Goal: Information Seeking & Learning: Learn about a topic

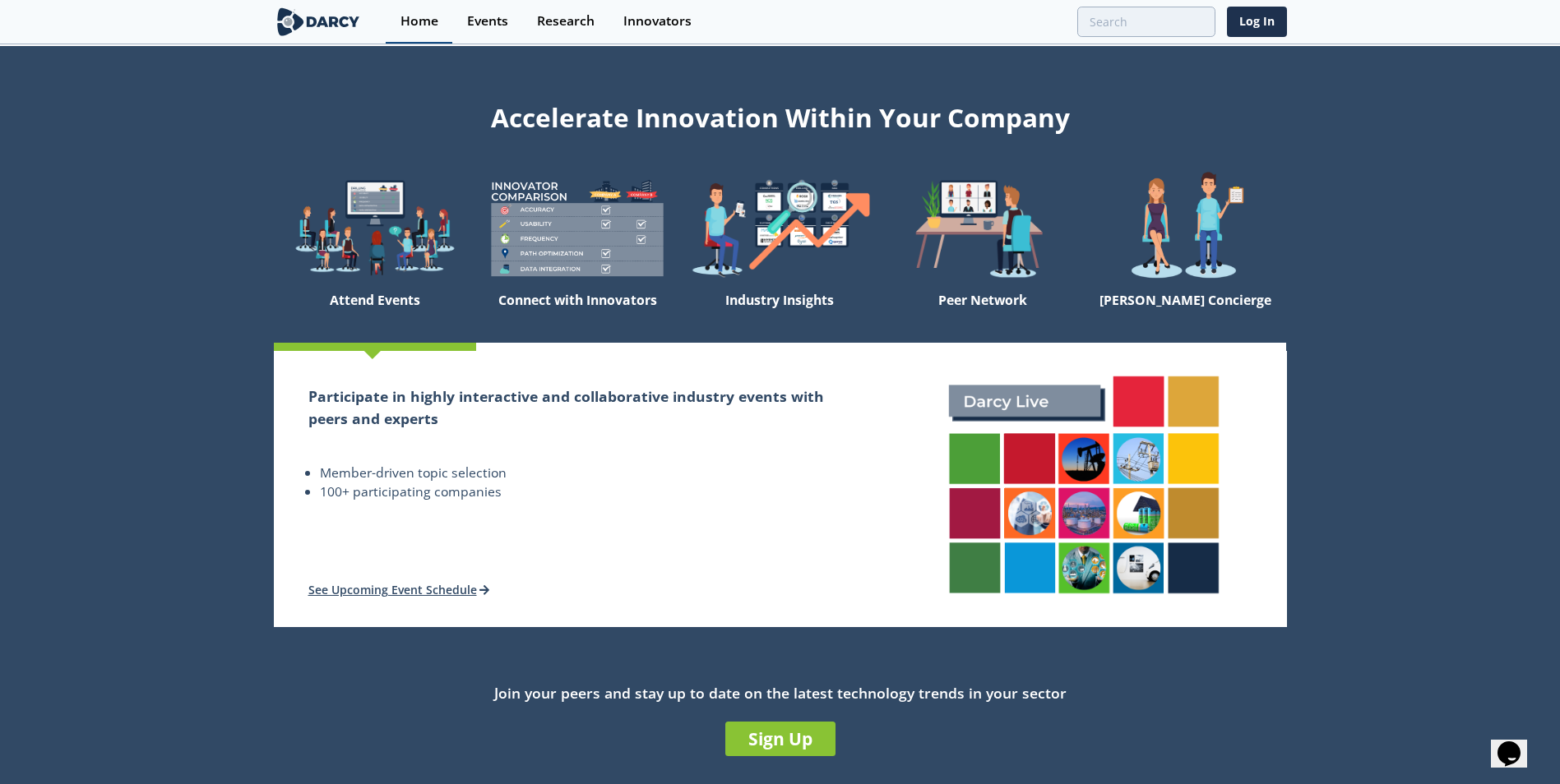
click at [425, 25] on div "Home" at bounding box center [419, 21] width 37 height 13
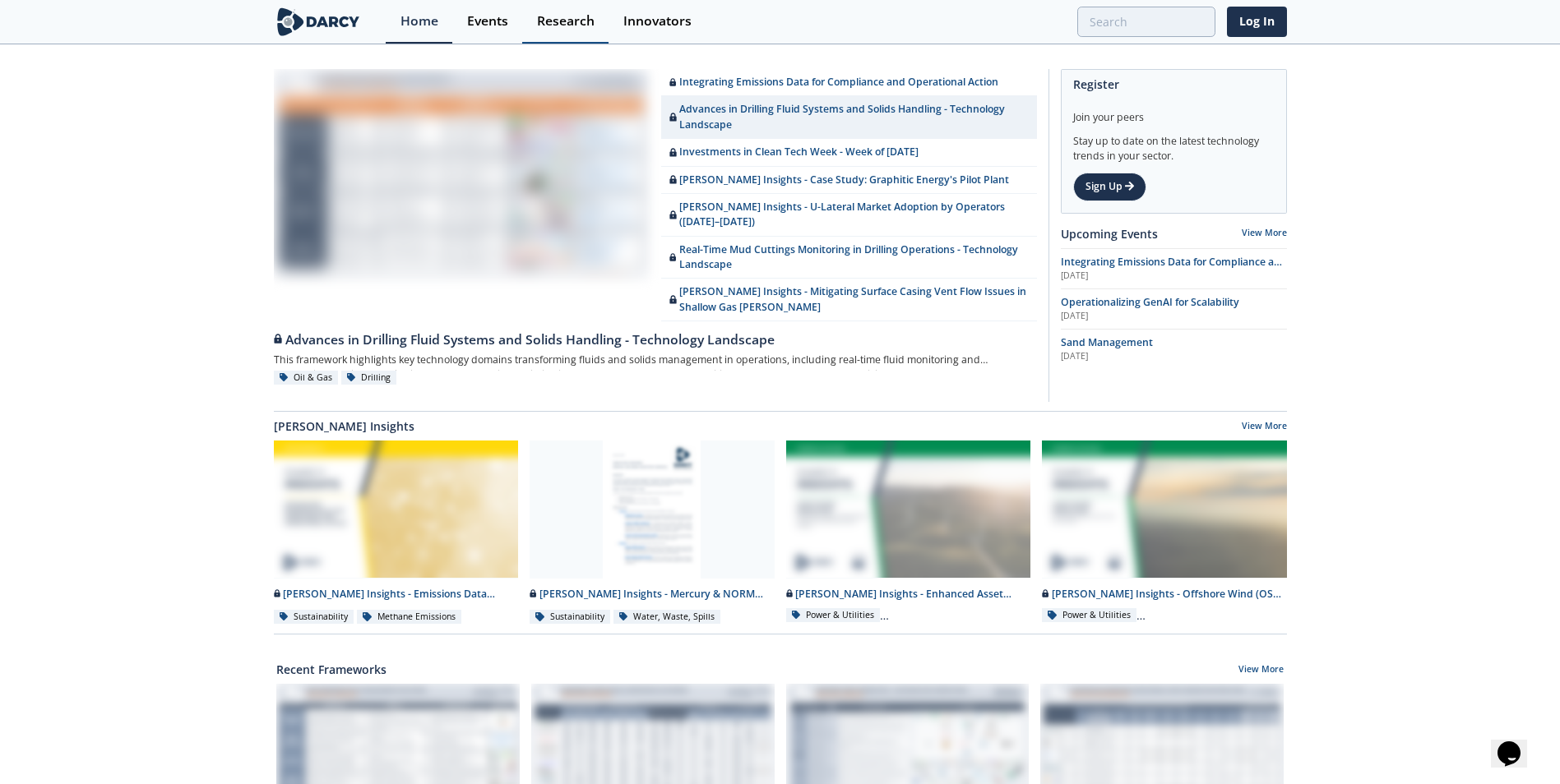
click at [541, 26] on div "Research" at bounding box center [566, 21] width 58 height 13
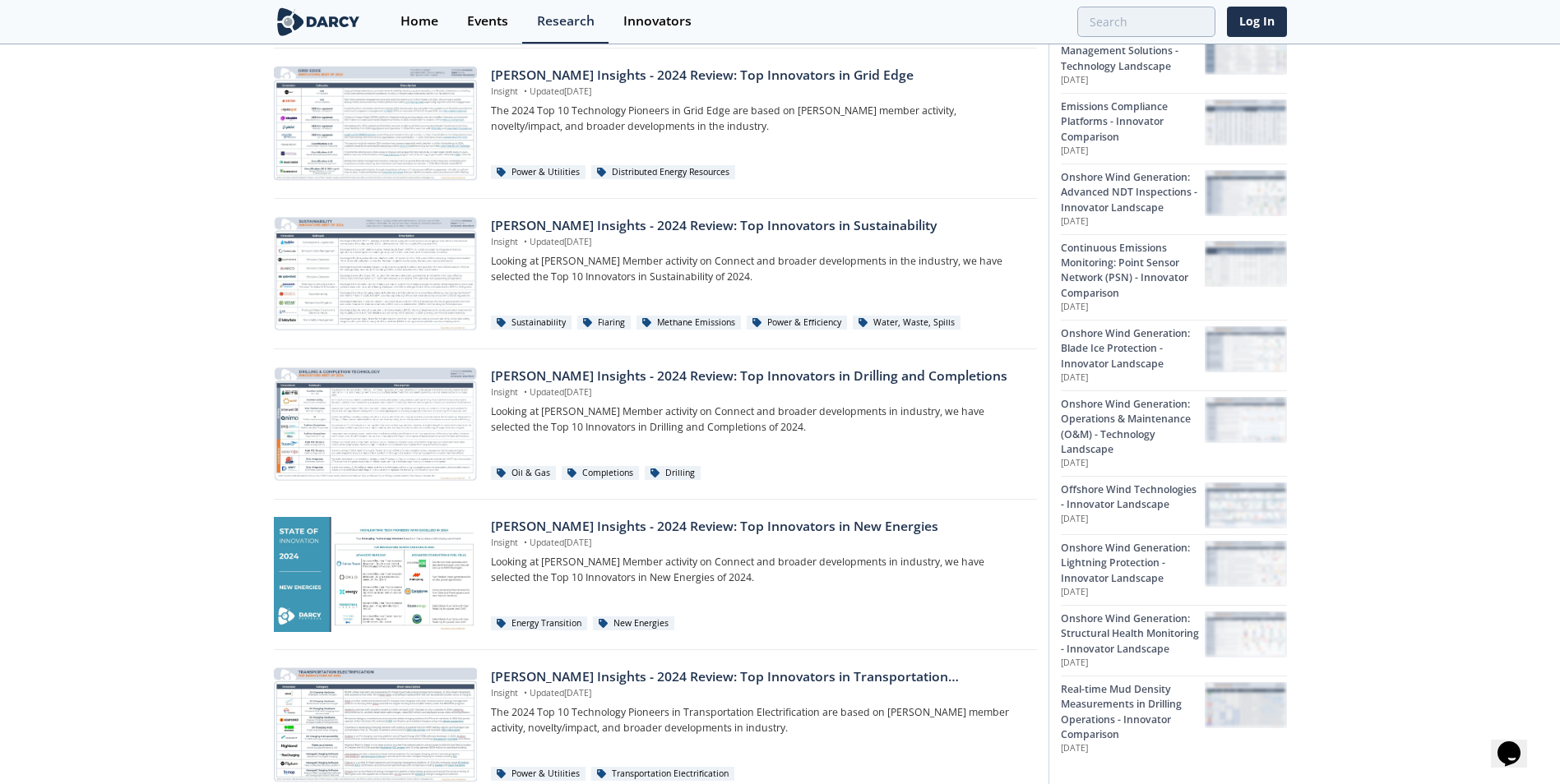
scroll to position [822, 0]
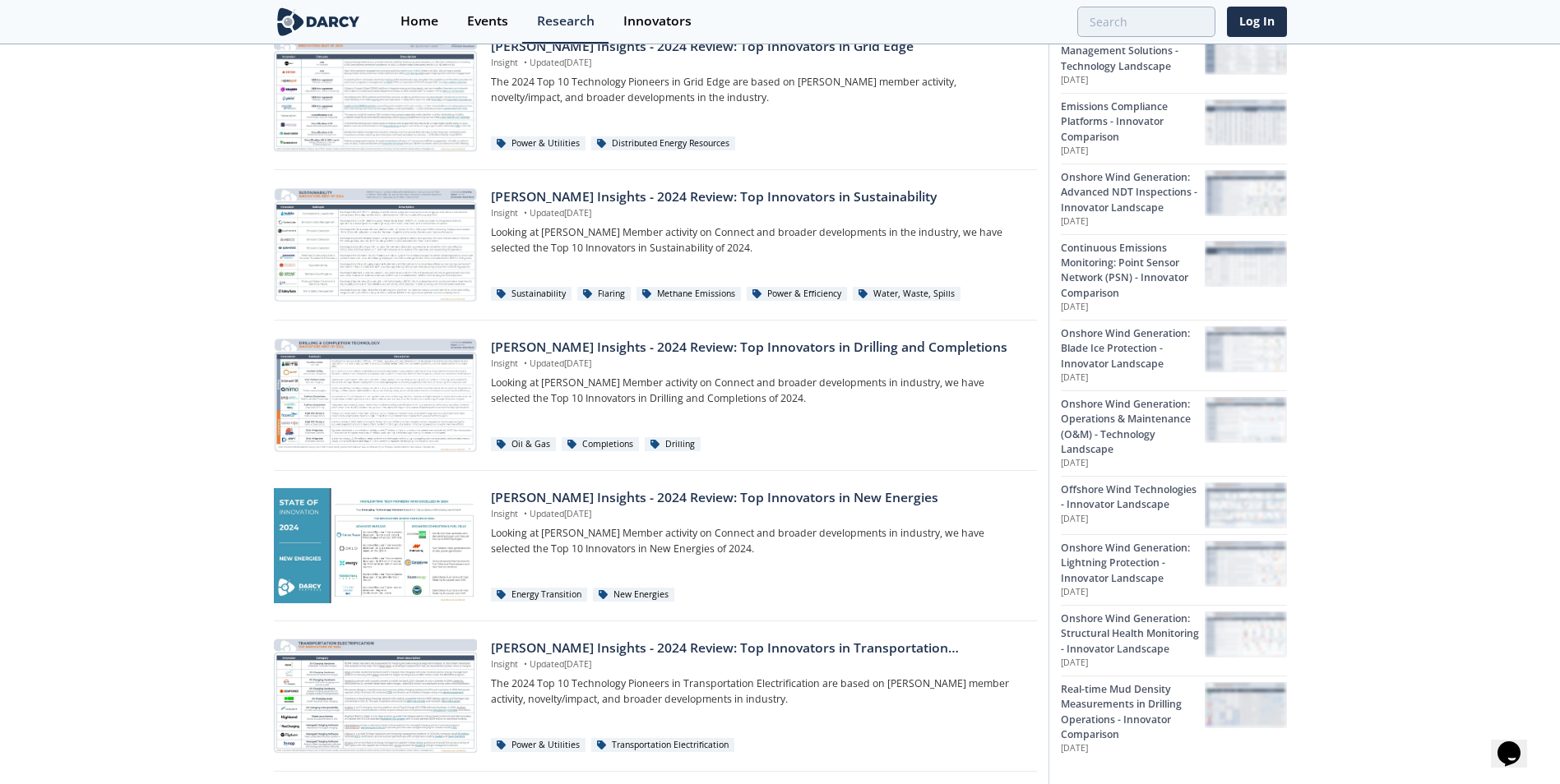
click at [124, 451] on div "Oil & Gas Sustainability Energy Transition Power & Utilities Industrial Decarbo…" at bounding box center [780, 34] width 1560 height 1620
click at [165, 389] on div "Oil & Gas Sustainability Energy Transition Power & Utilities Industrial Decarbo…" at bounding box center [780, 34] width 1560 height 1620
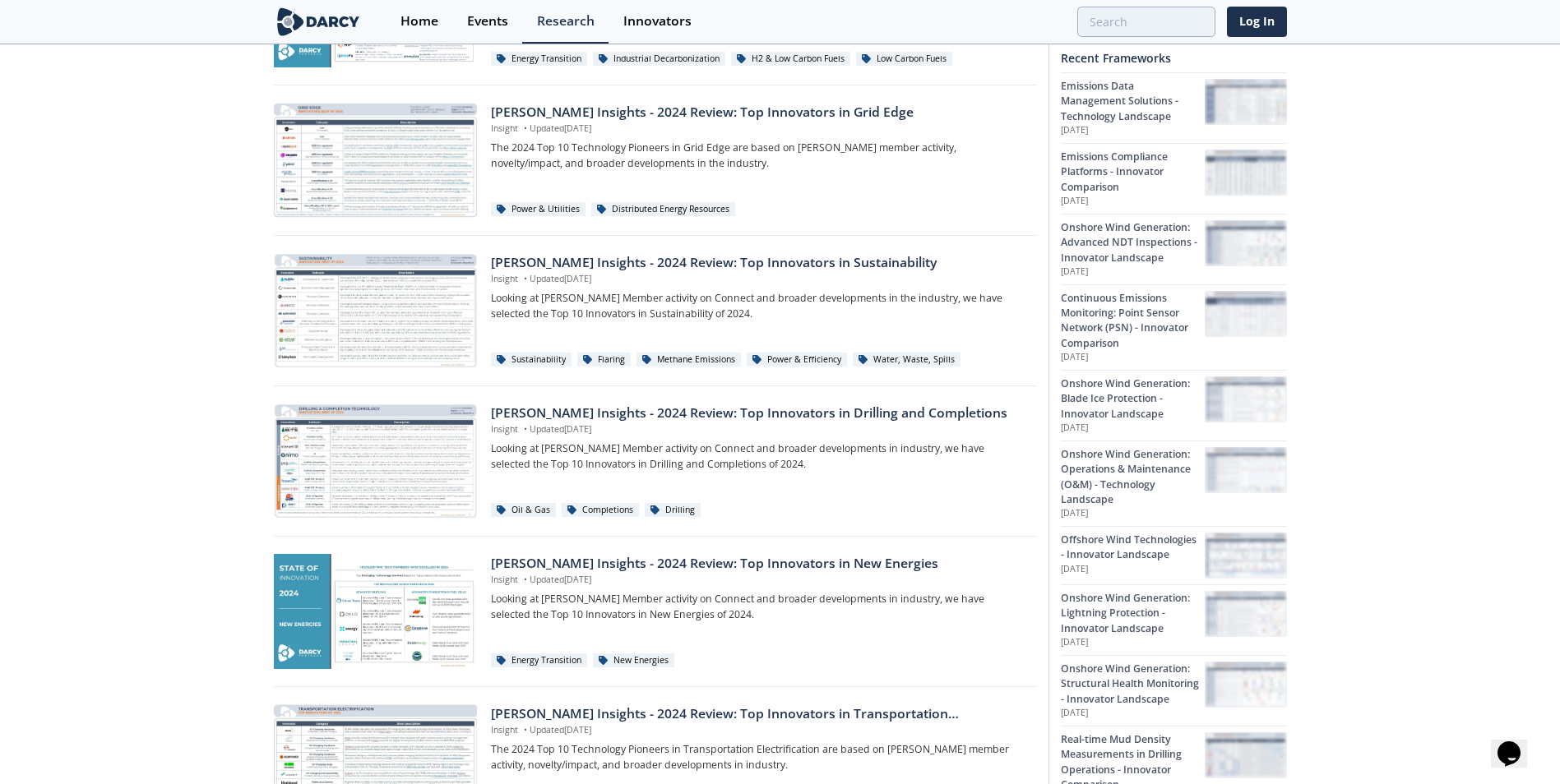
scroll to position [657, 0]
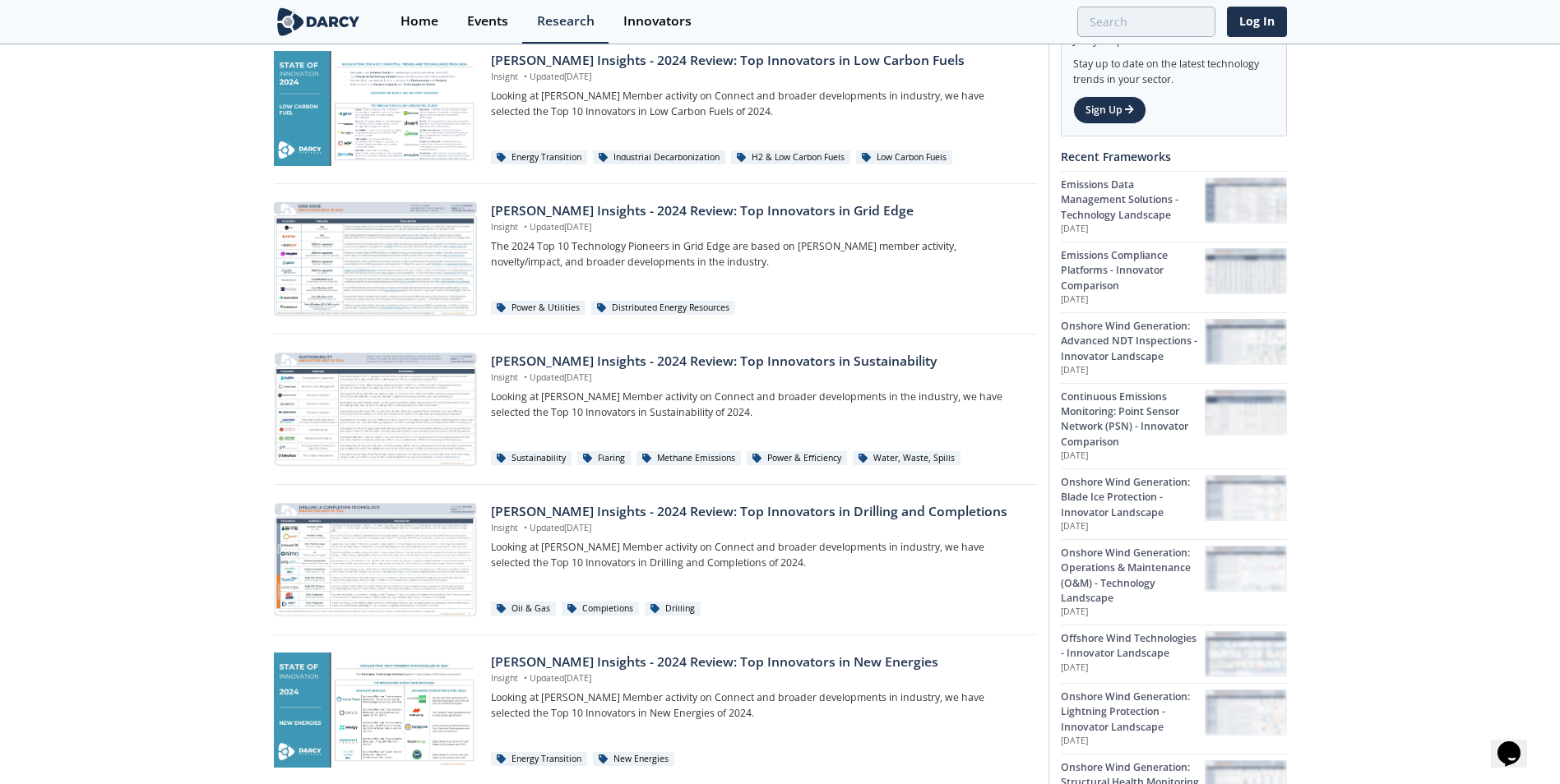
click at [135, 318] on div "Oil & Gas Sustainability Energy Transition Power & Utilities Industrial Decarbo…" at bounding box center [780, 198] width 1560 height 1620
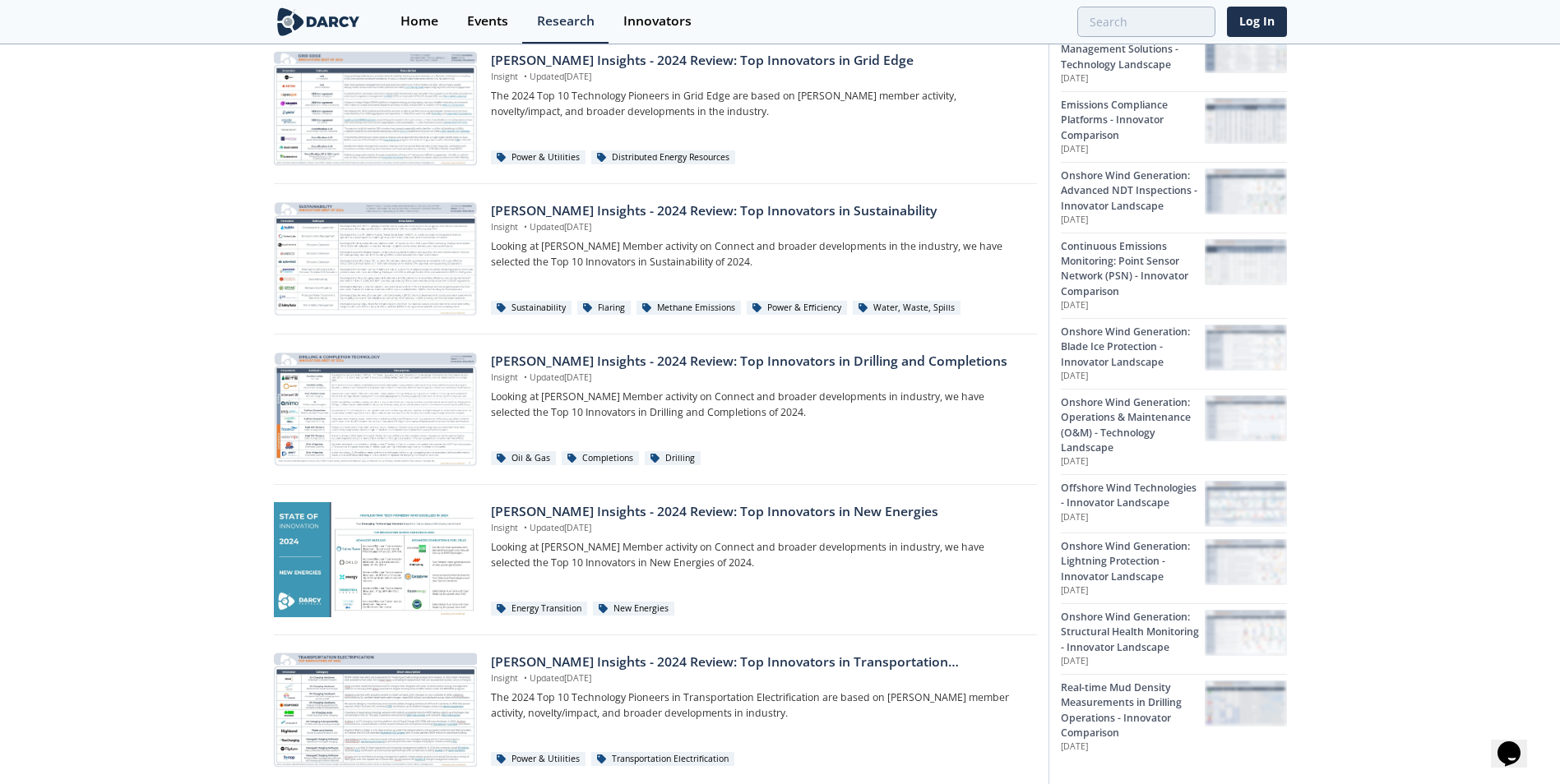
scroll to position [822, 0]
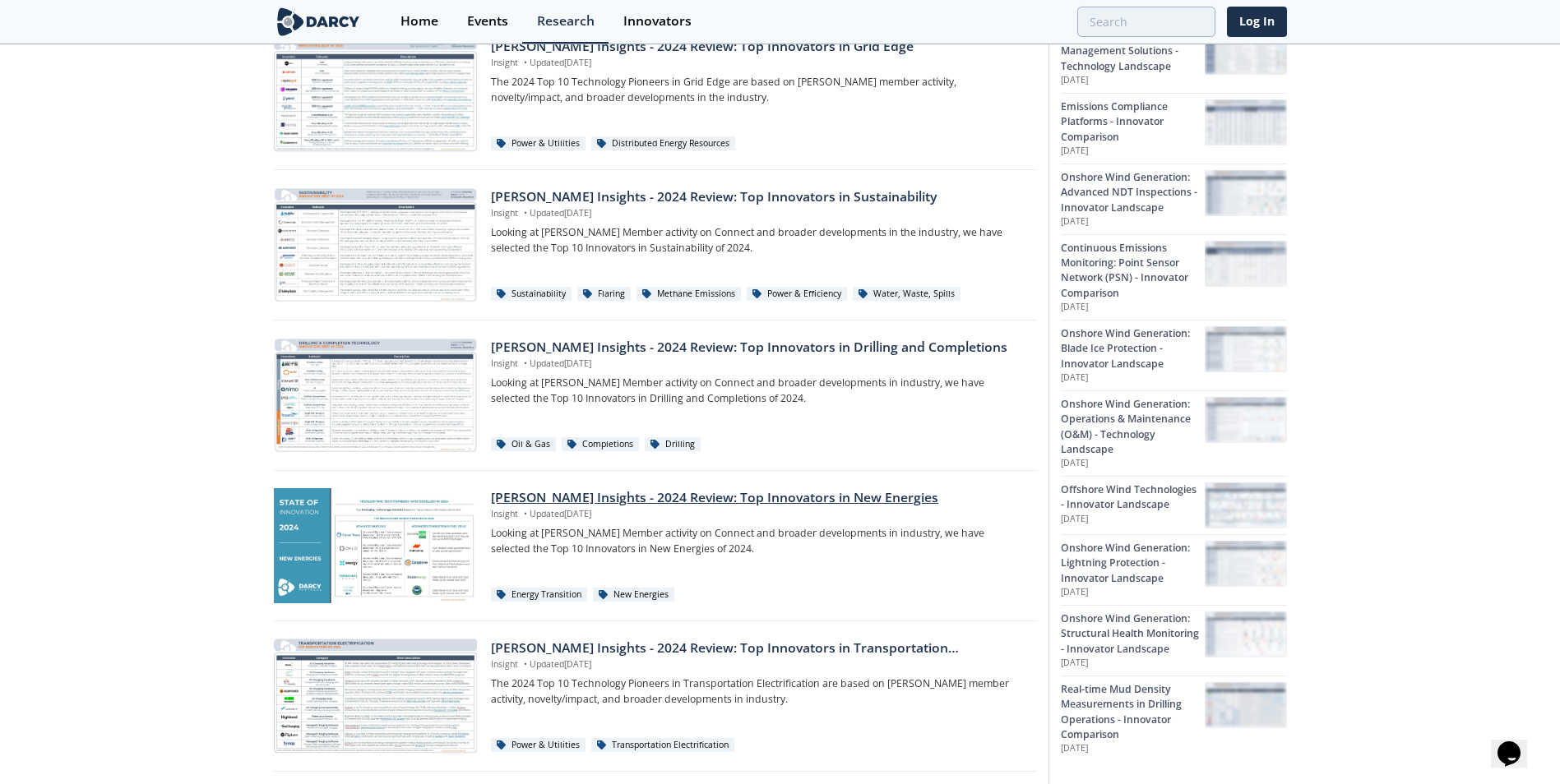
click at [357, 523] on div at bounding box center [376, 546] width 203 height 115
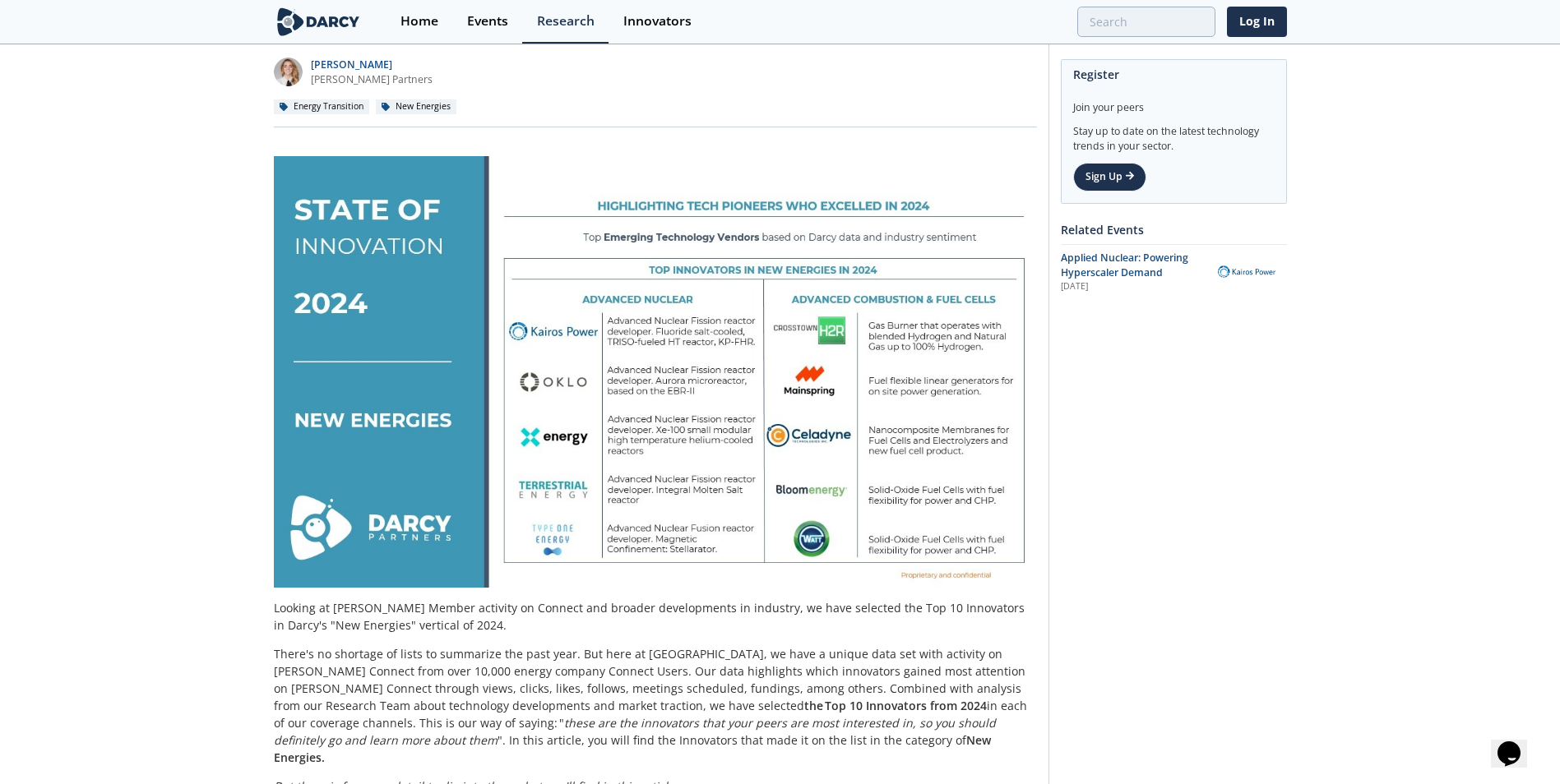
scroll to position [165, 0]
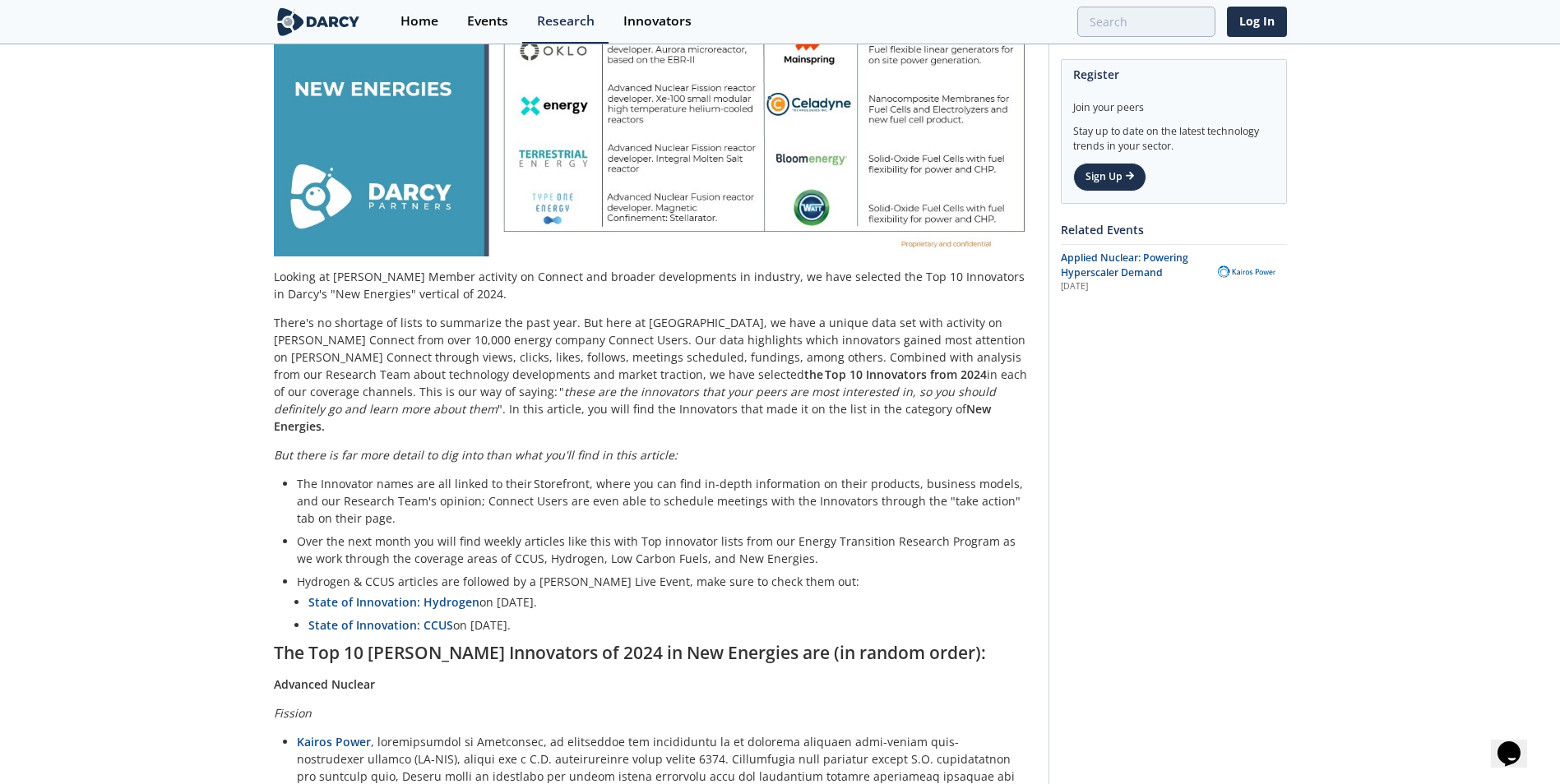
scroll to position [494, 0]
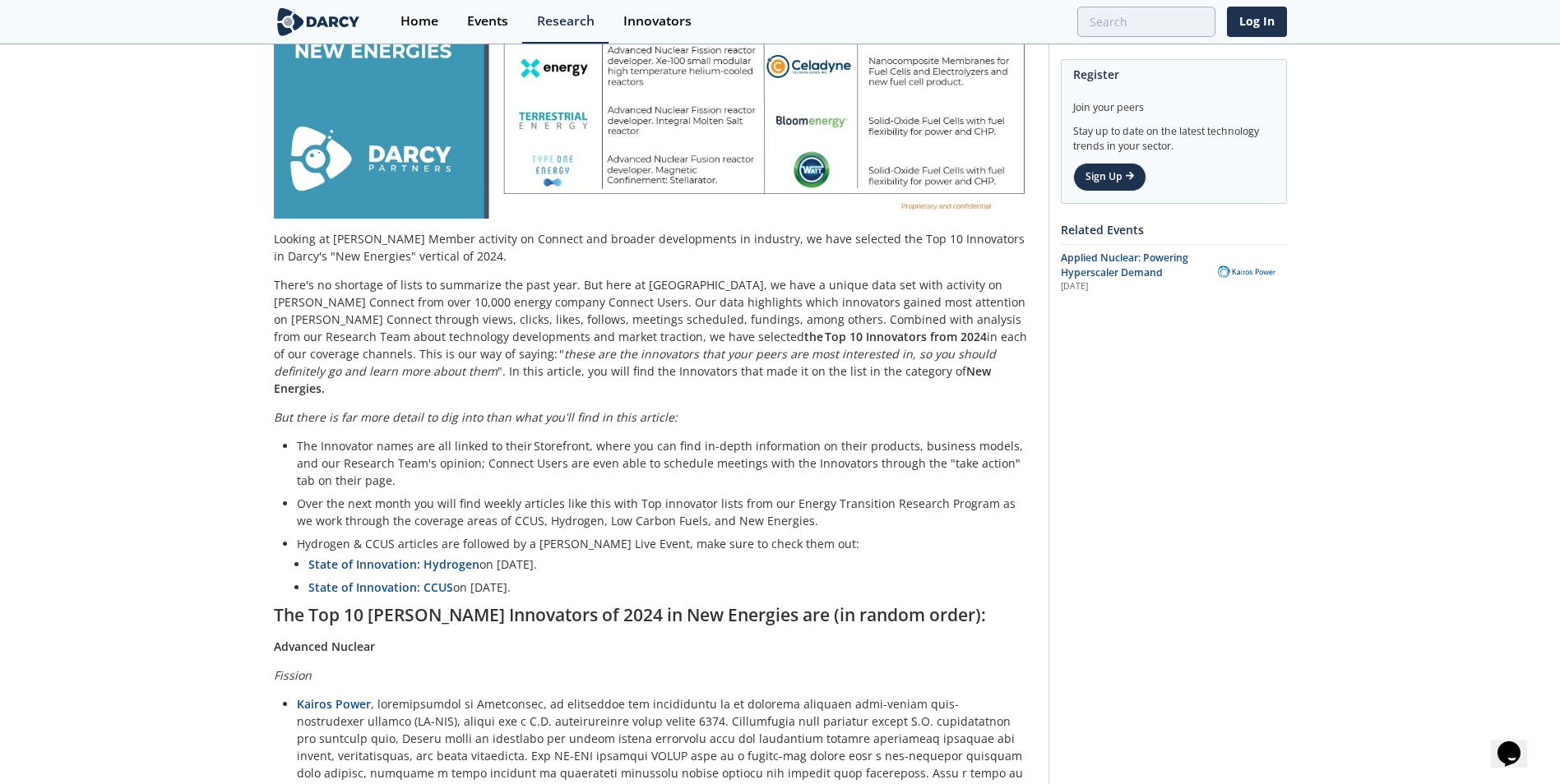
click at [777, 535] on p "Hydrogen & CCUS articles are followed by a [PERSON_NAME] Live Event, make sure …" at bounding box center [662, 543] width 729 height 17
click at [817, 535] on p "Hydrogen & CCUS articles are followed by a [PERSON_NAME] Live Event, make sure …" at bounding box center [662, 543] width 729 height 17
click at [722, 557] on ul "State of Innovation: Hydrogen on [DATE]. State of Innovation: CCUS on [DATE]." at bounding box center [656, 576] width 717 height 40
drag, startPoint x: 722, startPoint y: 557, endPoint x: 679, endPoint y: 550, distance: 43.6
click at [679, 556] on li "State of Innovation: Hydrogen on [DATE]." at bounding box center [662, 565] width 706 height 17
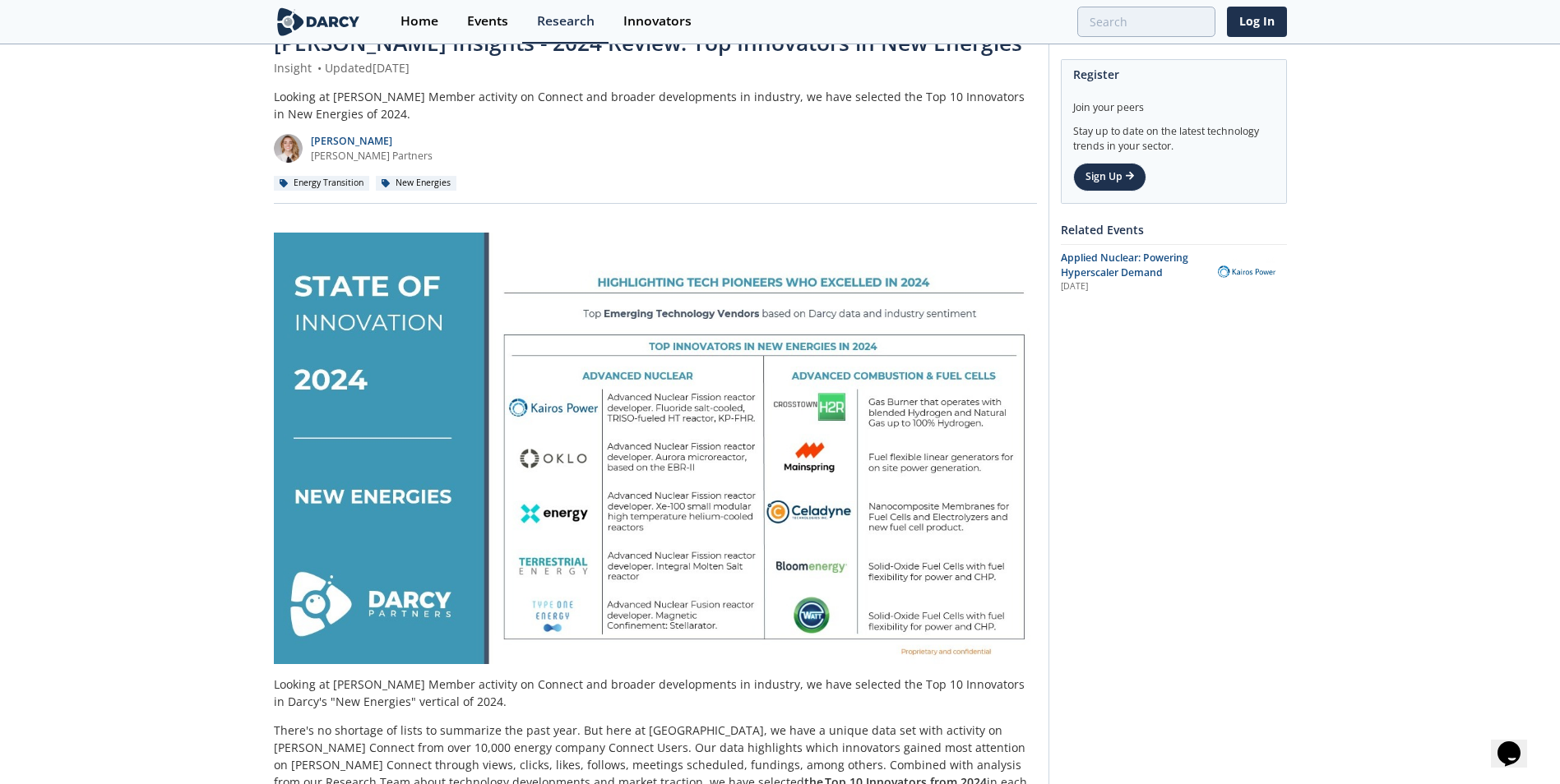
scroll to position [44, 0]
